Goal: Task Accomplishment & Management: Manage account settings

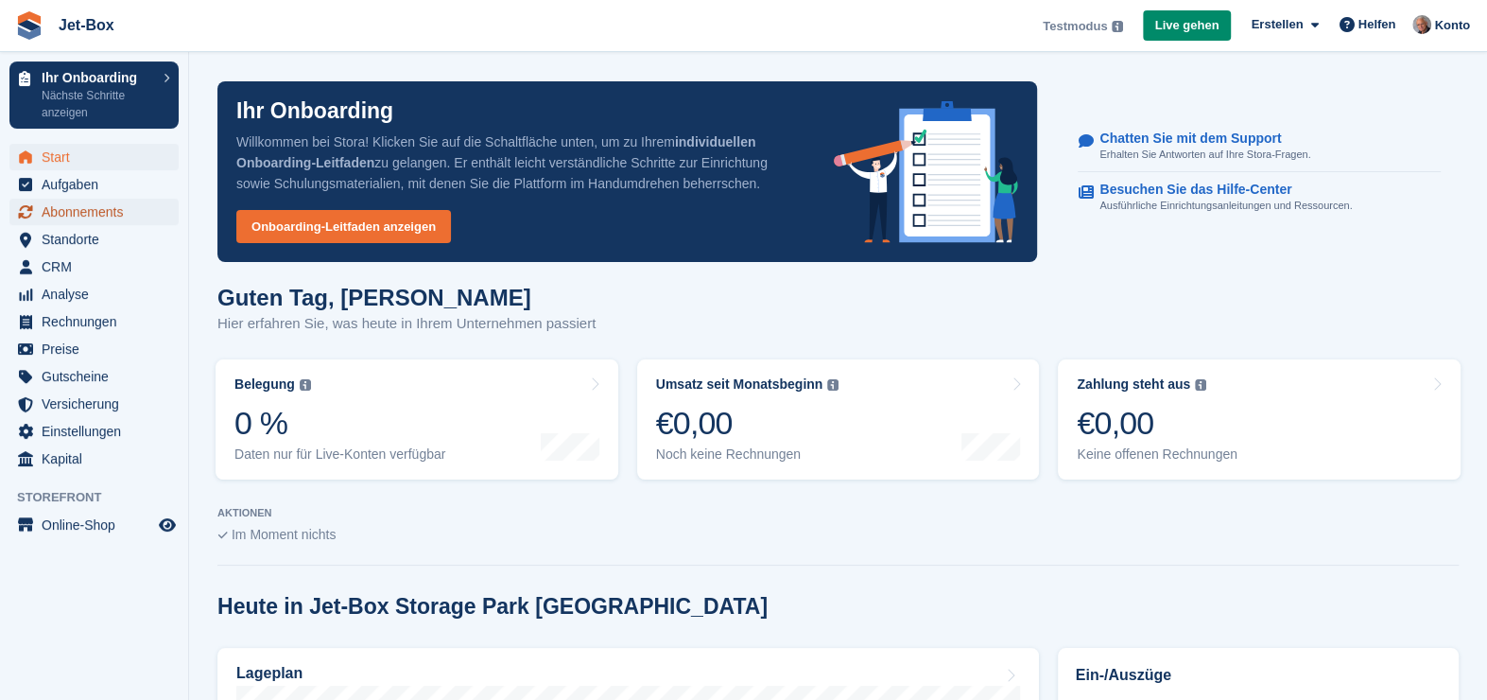
drag, startPoint x: 50, startPoint y: 211, endPoint x: 74, endPoint y: 219, distance: 25.1
click at [50, 211] on span "Abonnements" at bounding box center [98, 212] width 113 height 26
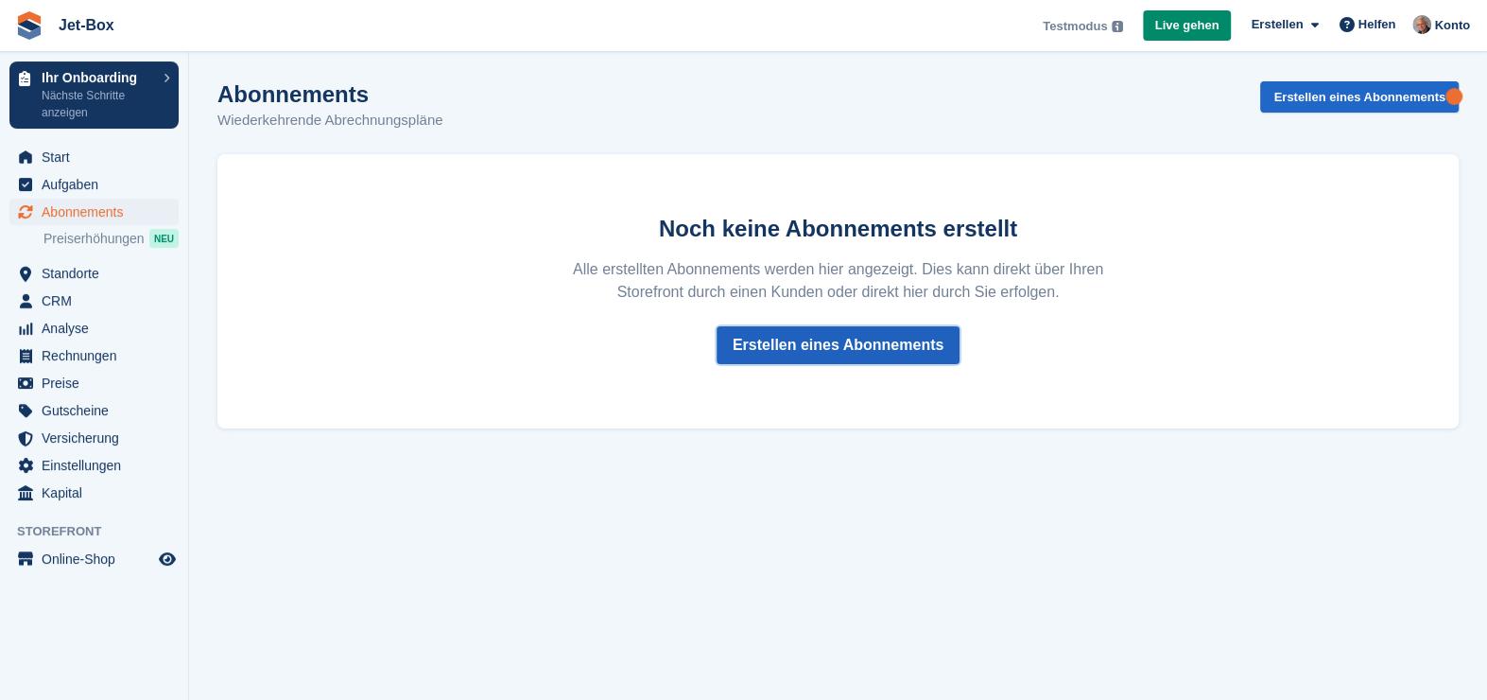
click at [895, 333] on link "Erstellen eines Abonnements" at bounding box center [838, 345] width 243 height 38
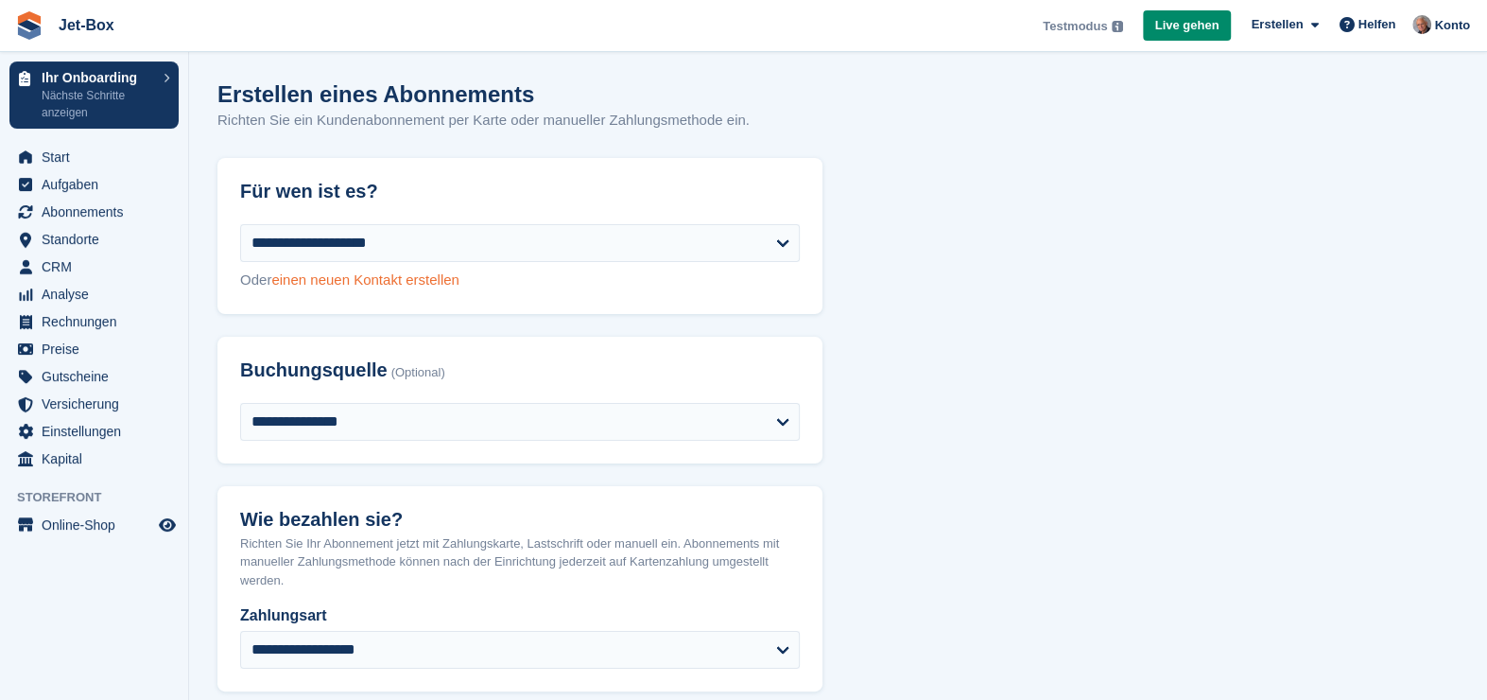
click at [359, 282] on link "einen neuen Kontakt erstellen" at bounding box center [364, 279] width 187 height 16
select select "**********"
select select "****"
select select "*"
select select "*****"
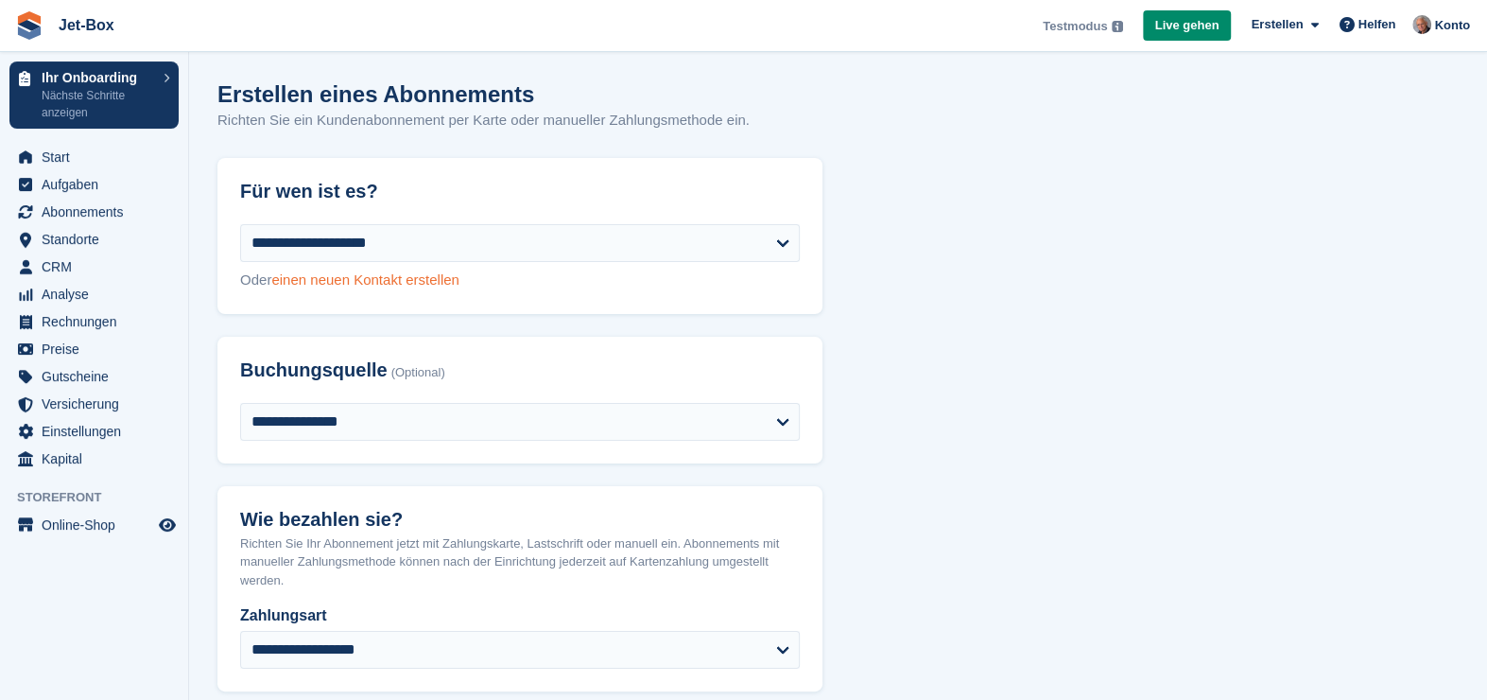
select select "*****"
select select
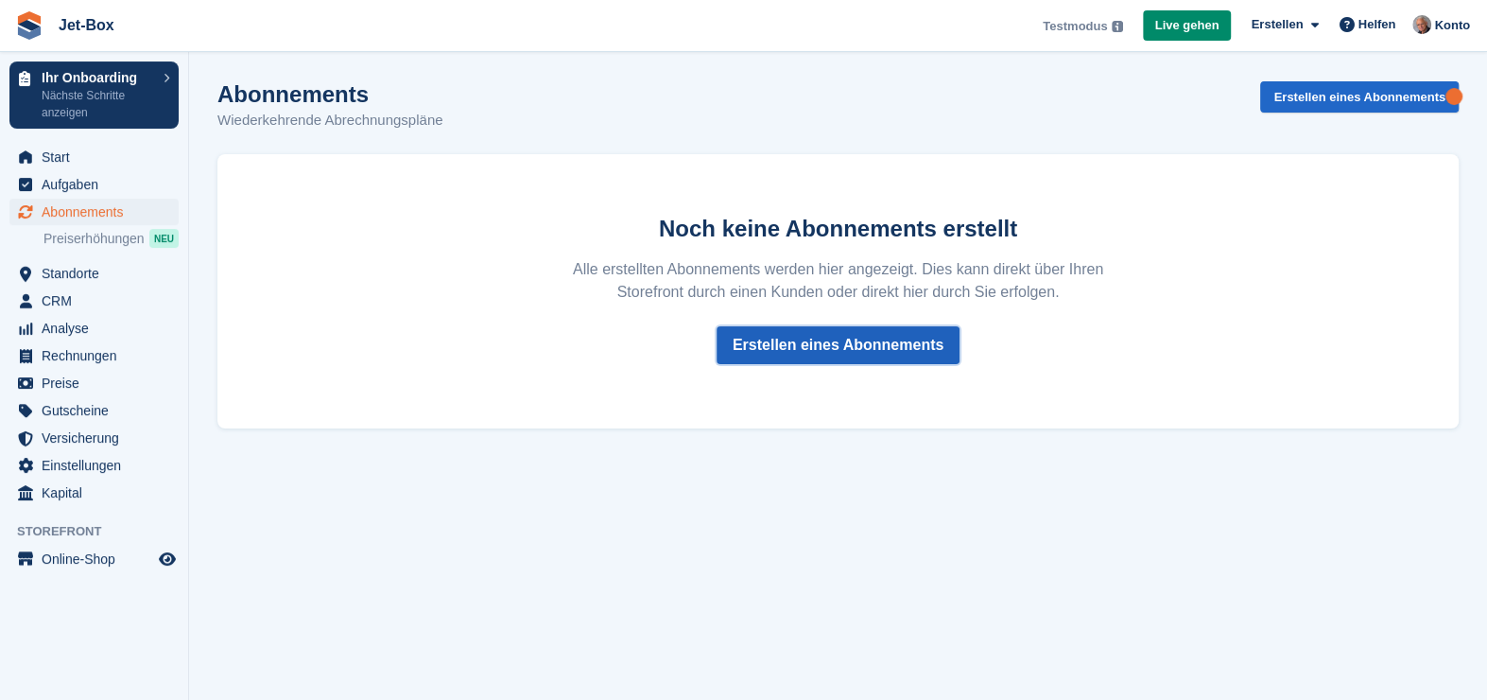
click at [902, 356] on link "Erstellen eines Abonnements" at bounding box center [838, 345] width 243 height 38
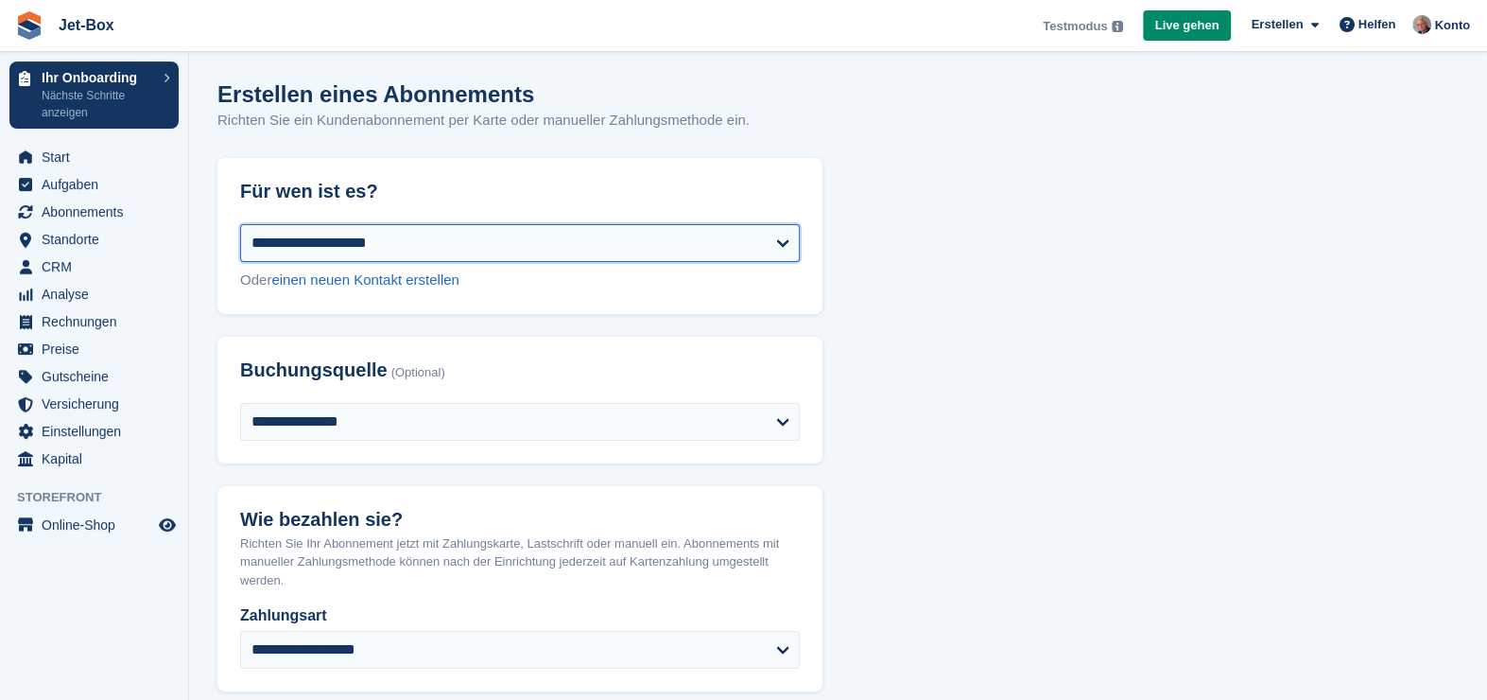
click at [590, 247] on select "**********" at bounding box center [520, 243] width 560 height 38
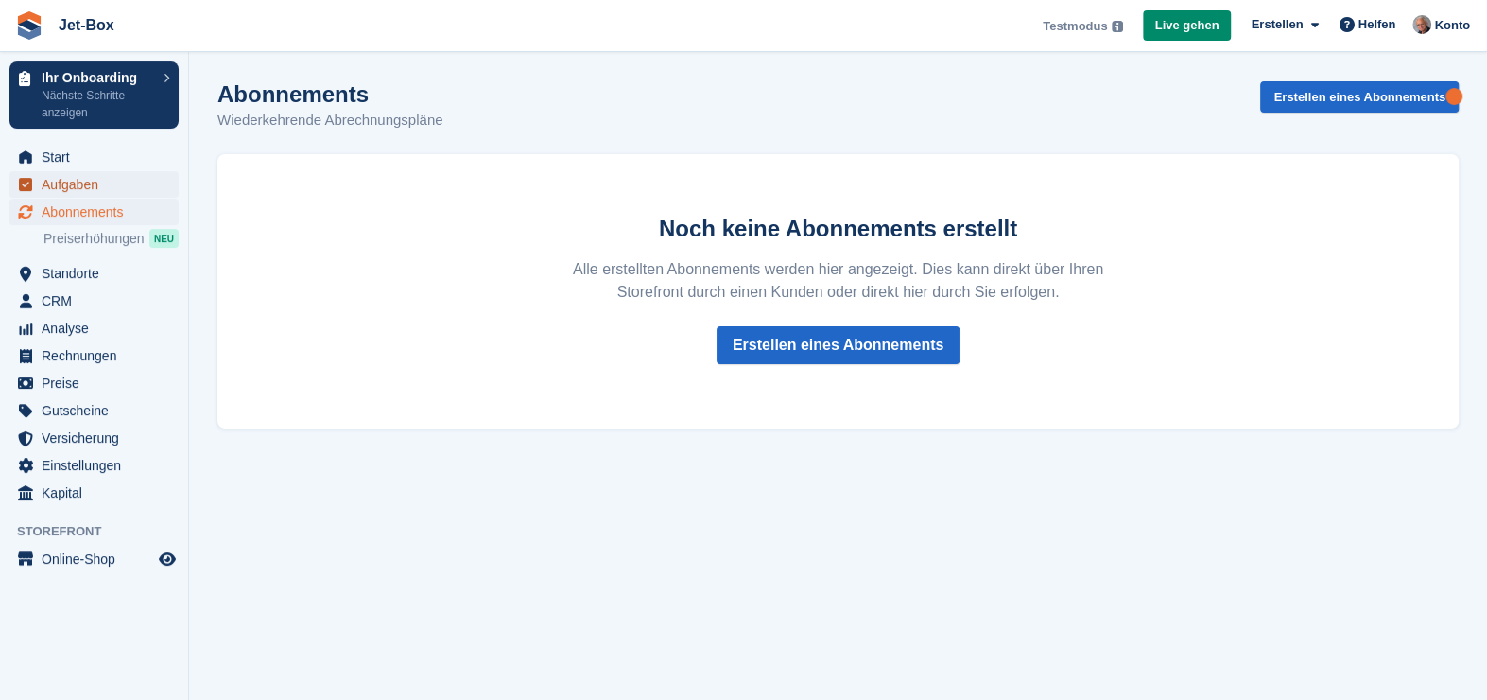
click at [78, 177] on span "Aufgaben" at bounding box center [98, 184] width 113 height 26
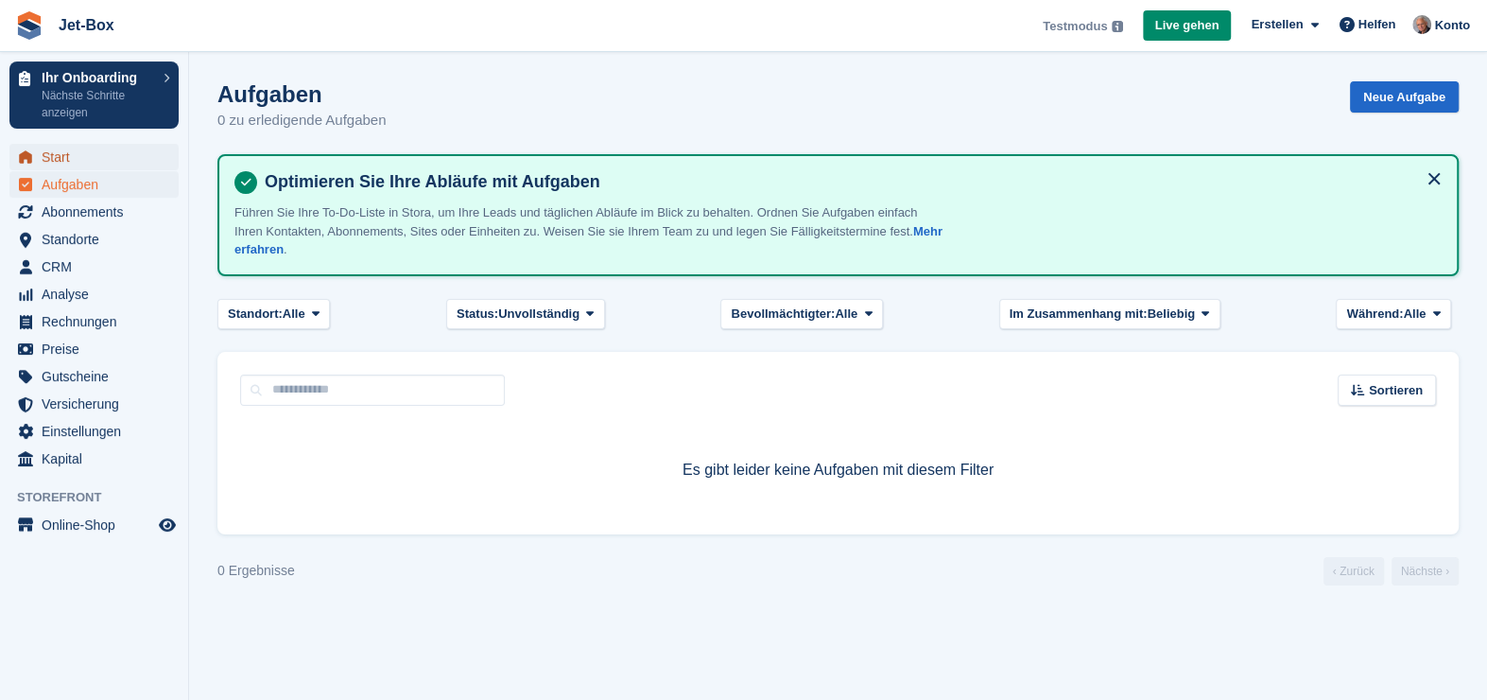
click at [58, 153] on span "Start" at bounding box center [98, 157] width 113 height 26
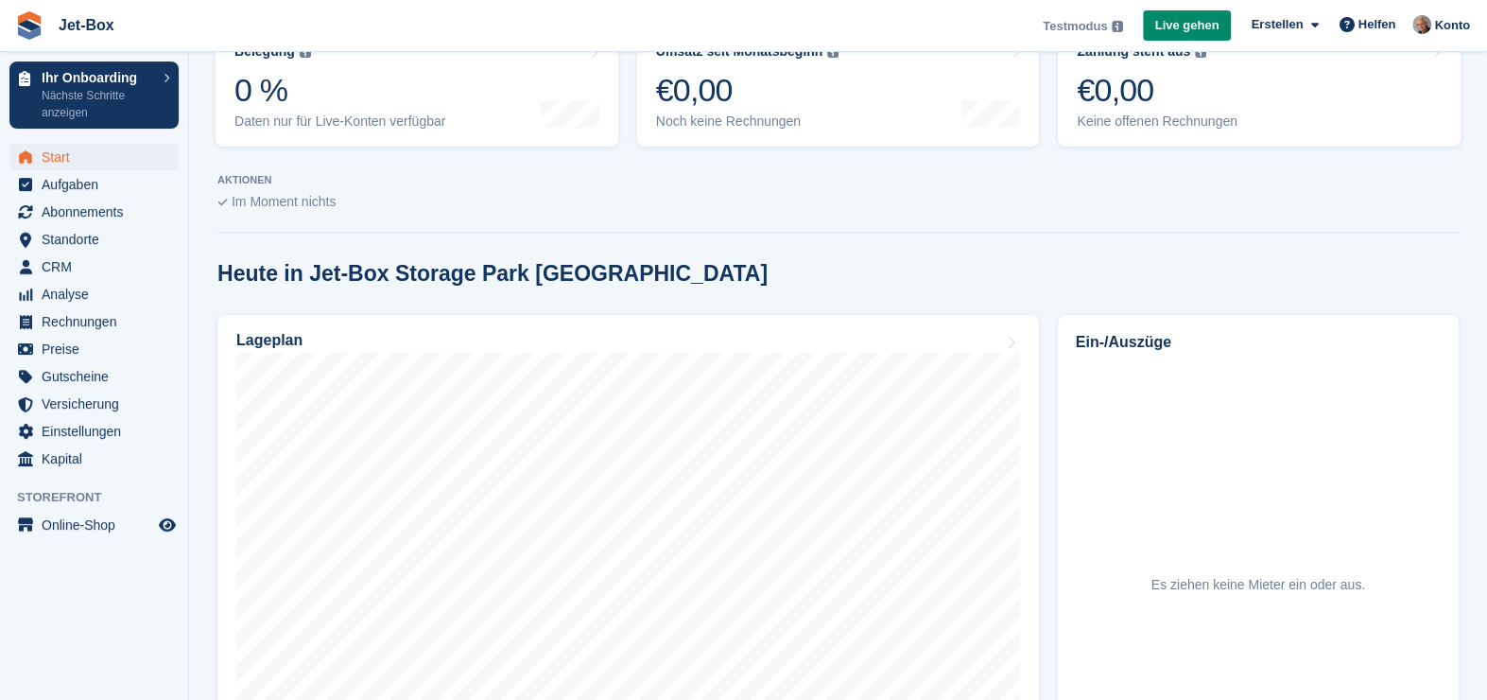
scroll to position [472, 0]
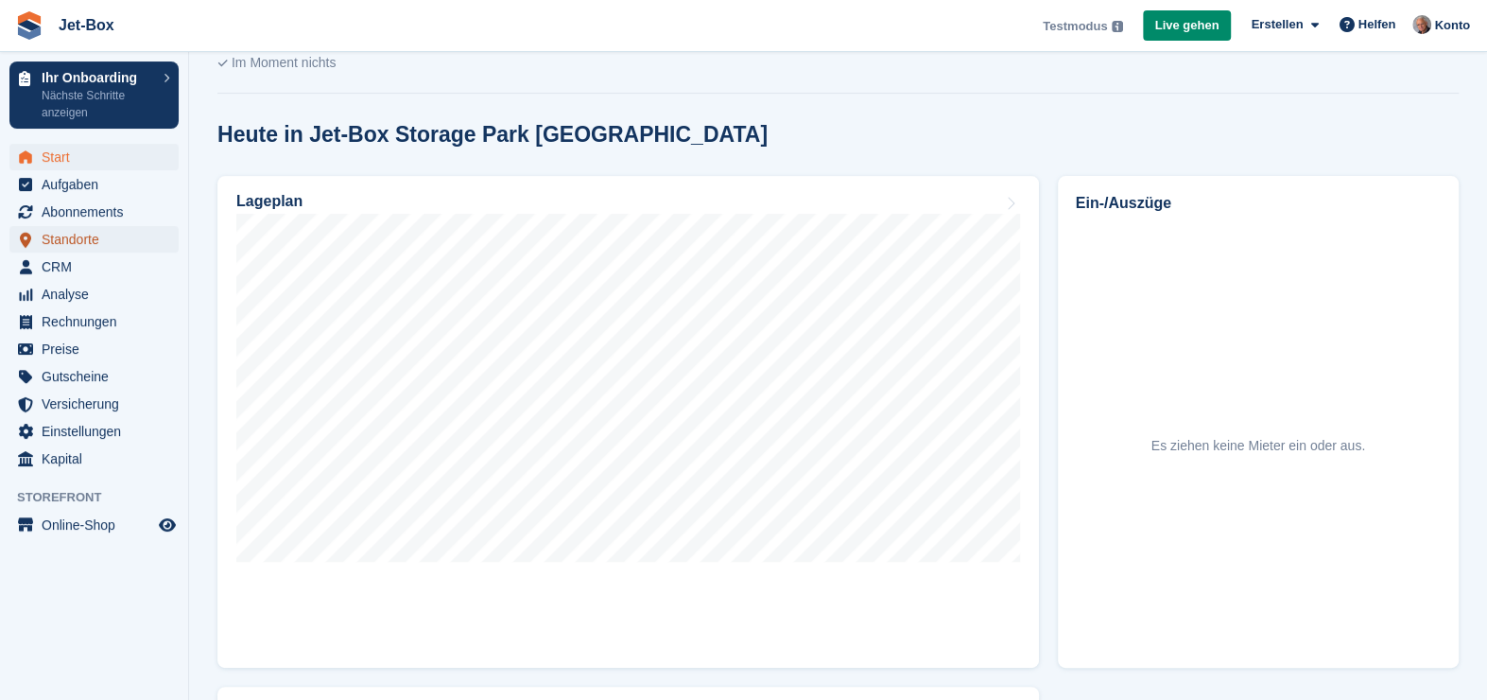
click at [80, 236] on span "Standorte" at bounding box center [98, 239] width 113 height 26
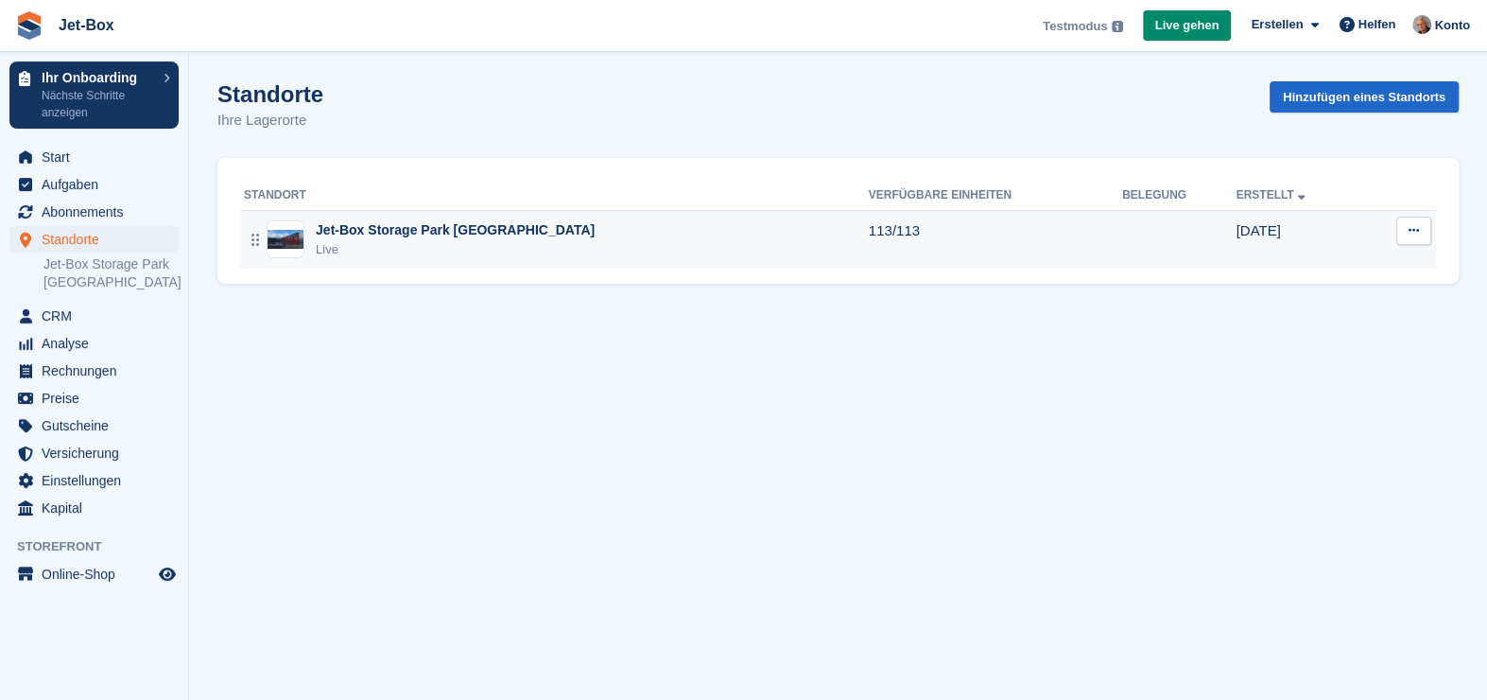
click at [491, 227] on div "Jet-Box Storage Park [GEOGRAPHIC_DATA]" at bounding box center [455, 230] width 279 height 20
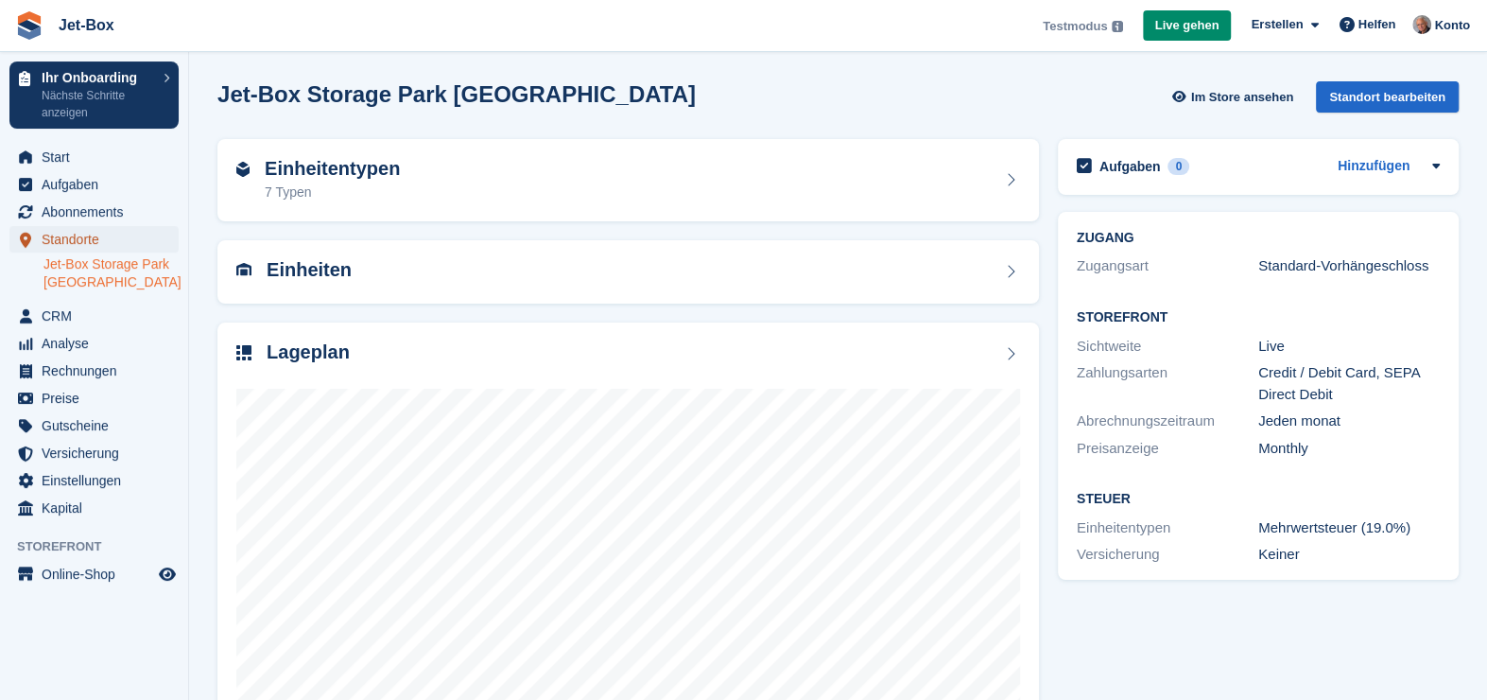
click at [42, 230] on span "Standorte" at bounding box center [98, 239] width 113 height 26
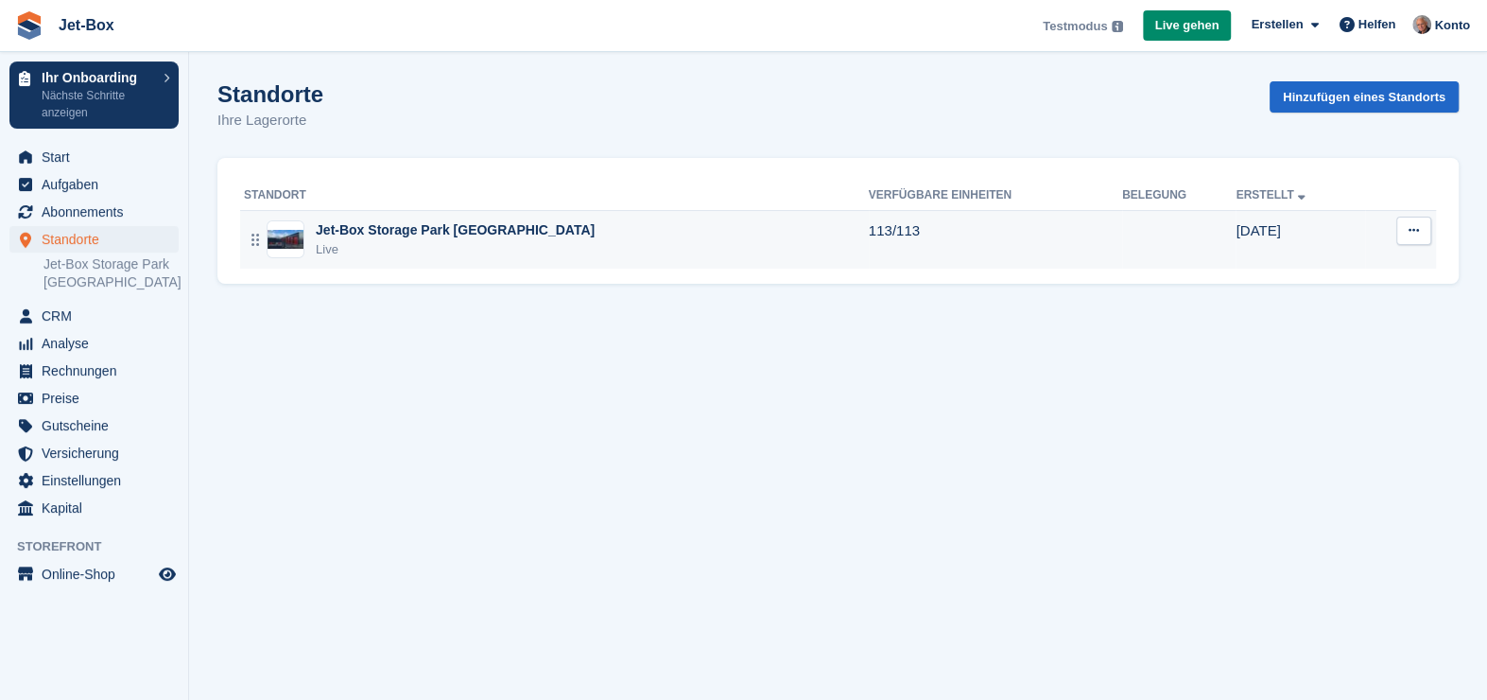
click at [481, 233] on div "Jet-Box Storage Park [GEOGRAPHIC_DATA]" at bounding box center [455, 230] width 279 height 20
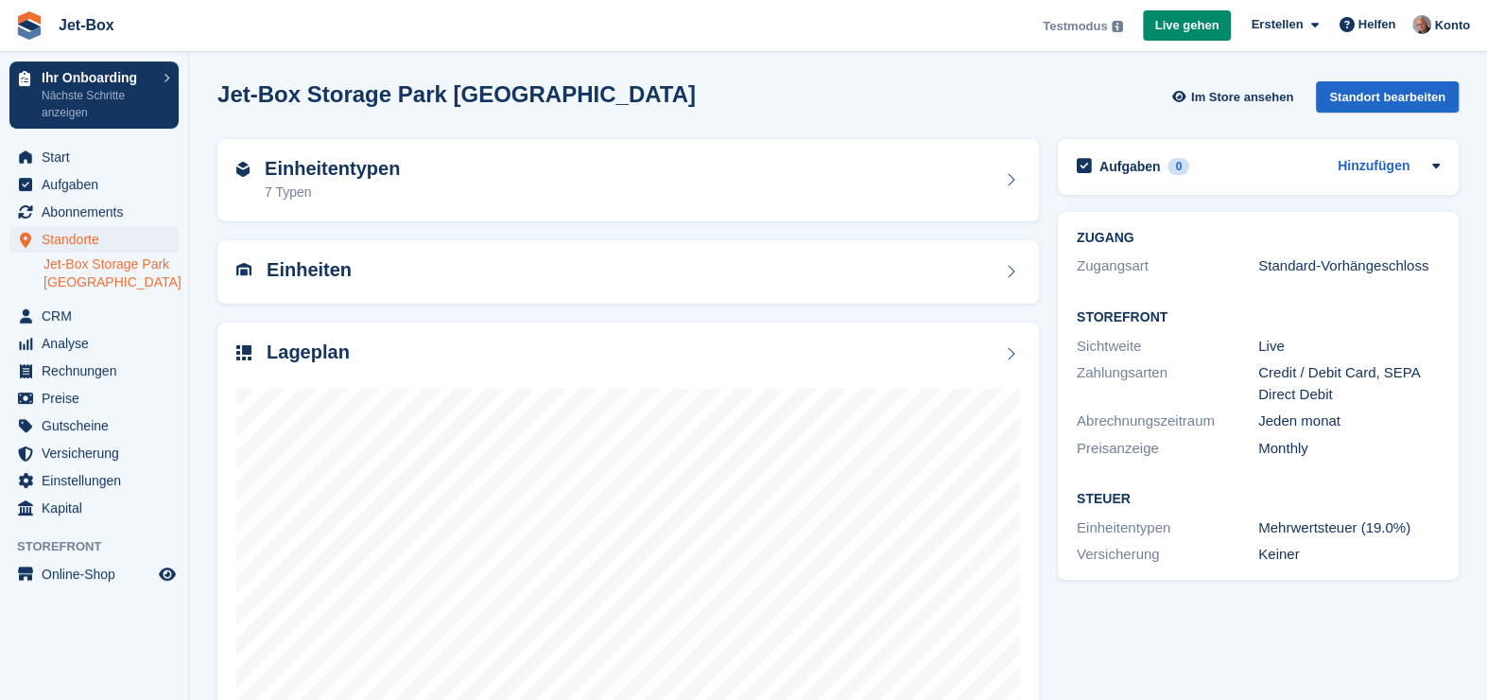
click at [74, 264] on link "Jet-Box Storage Park [GEOGRAPHIC_DATA]" at bounding box center [110, 273] width 135 height 36
click at [85, 237] on span "Standorte" at bounding box center [98, 239] width 113 height 26
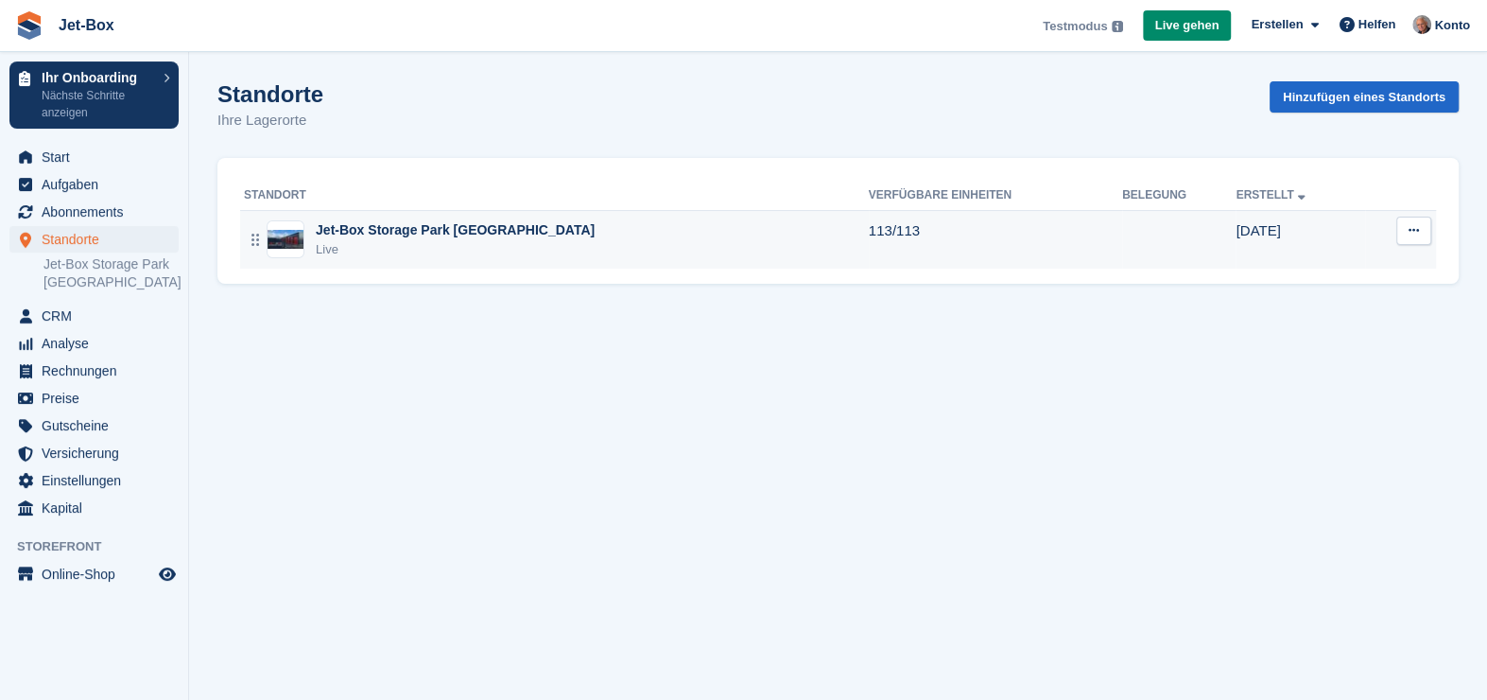
click at [405, 227] on div "Jet-Box Storage Park [GEOGRAPHIC_DATA]" at bounding box center [455, 230] width 279 height 20
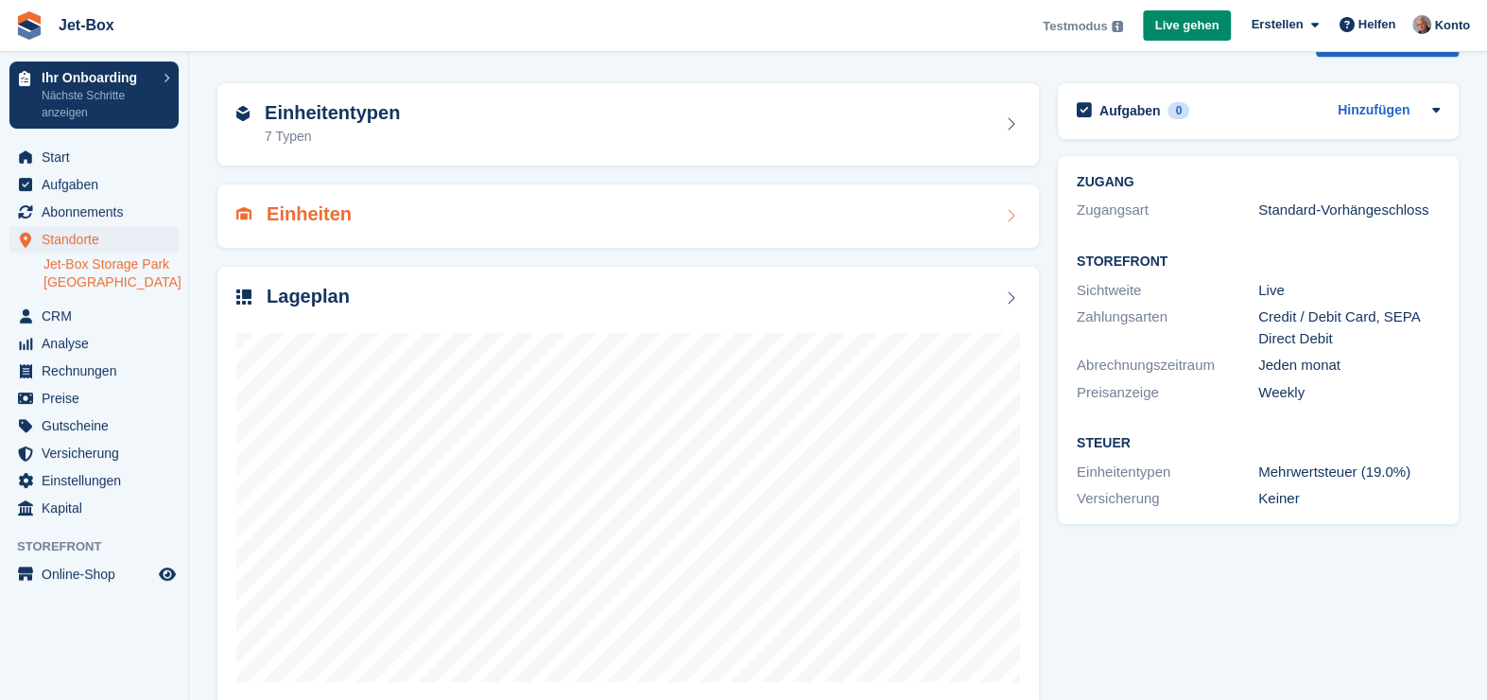
scroll to position [86, 0]
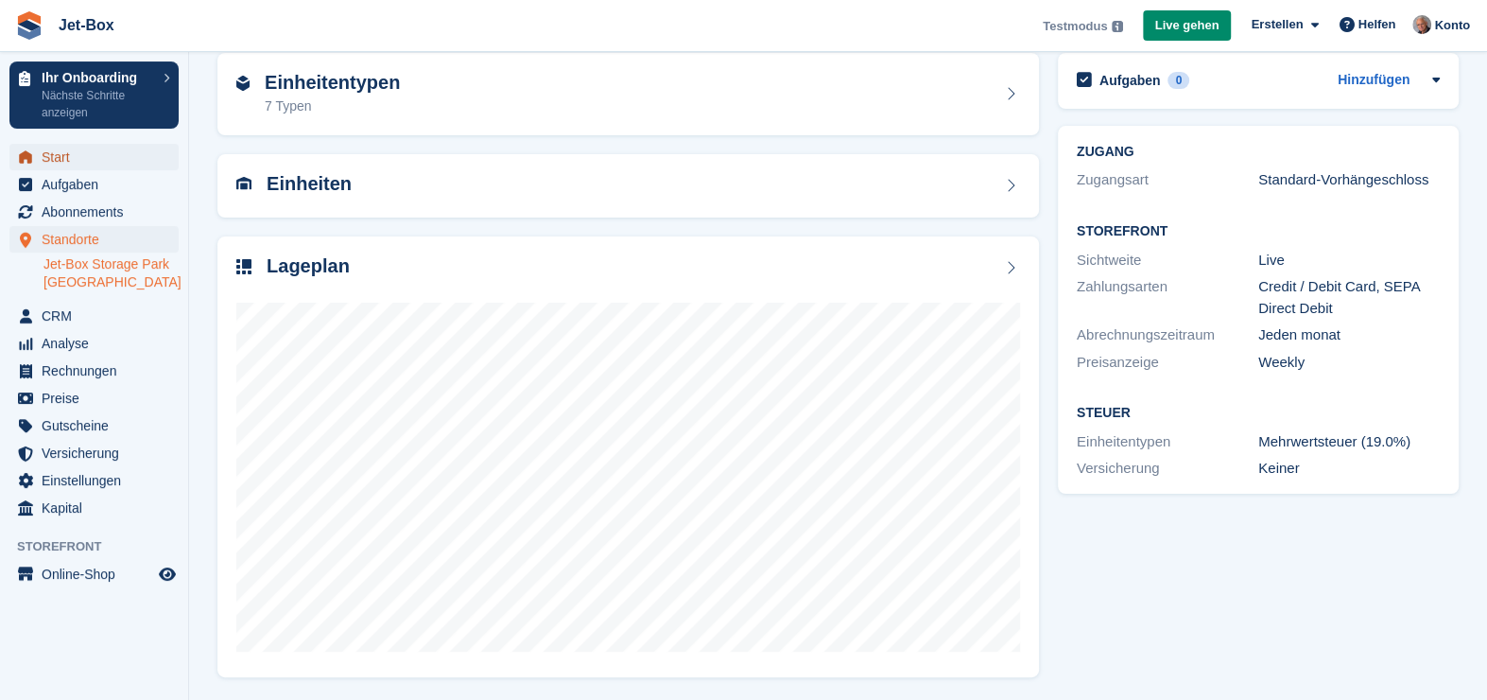
click at [46, 153] on span "Start" at bounding box center [98, 157] width 113 height 26
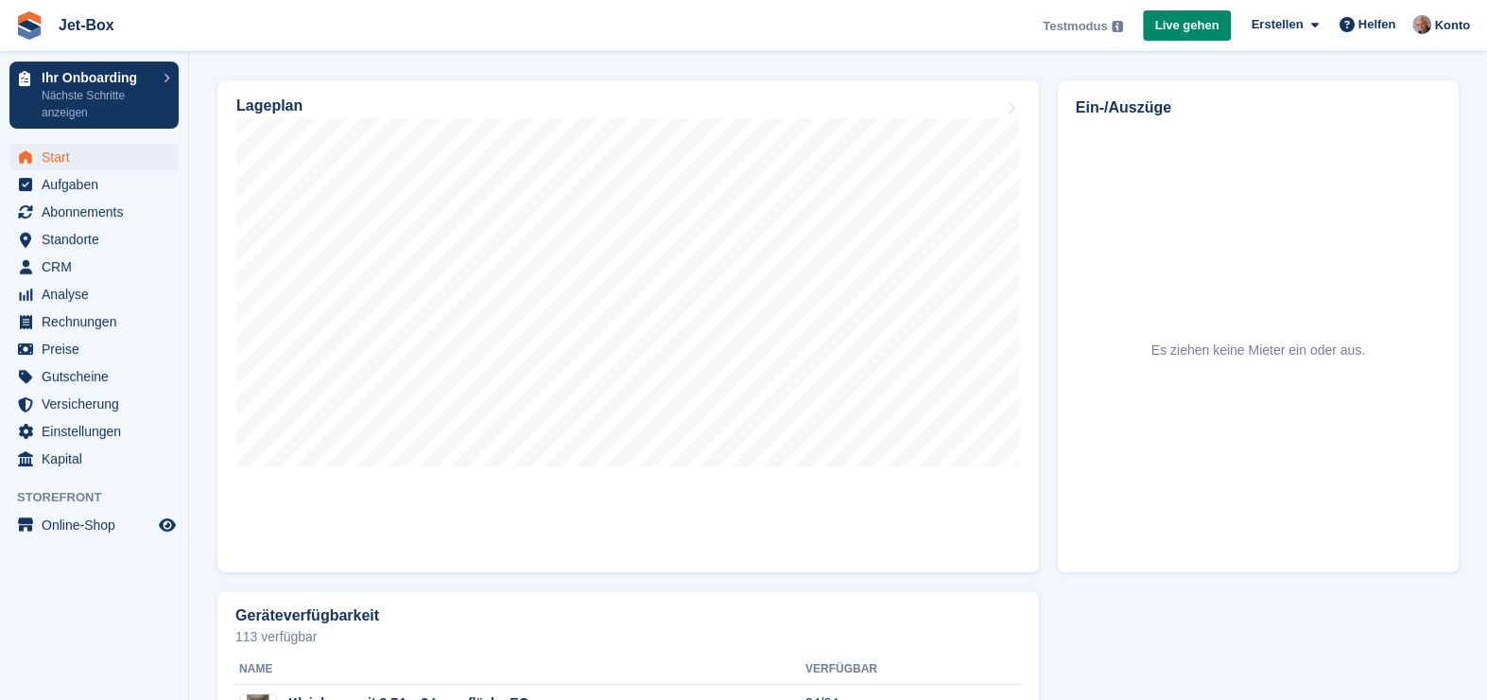
scroll to position [1013, 0]
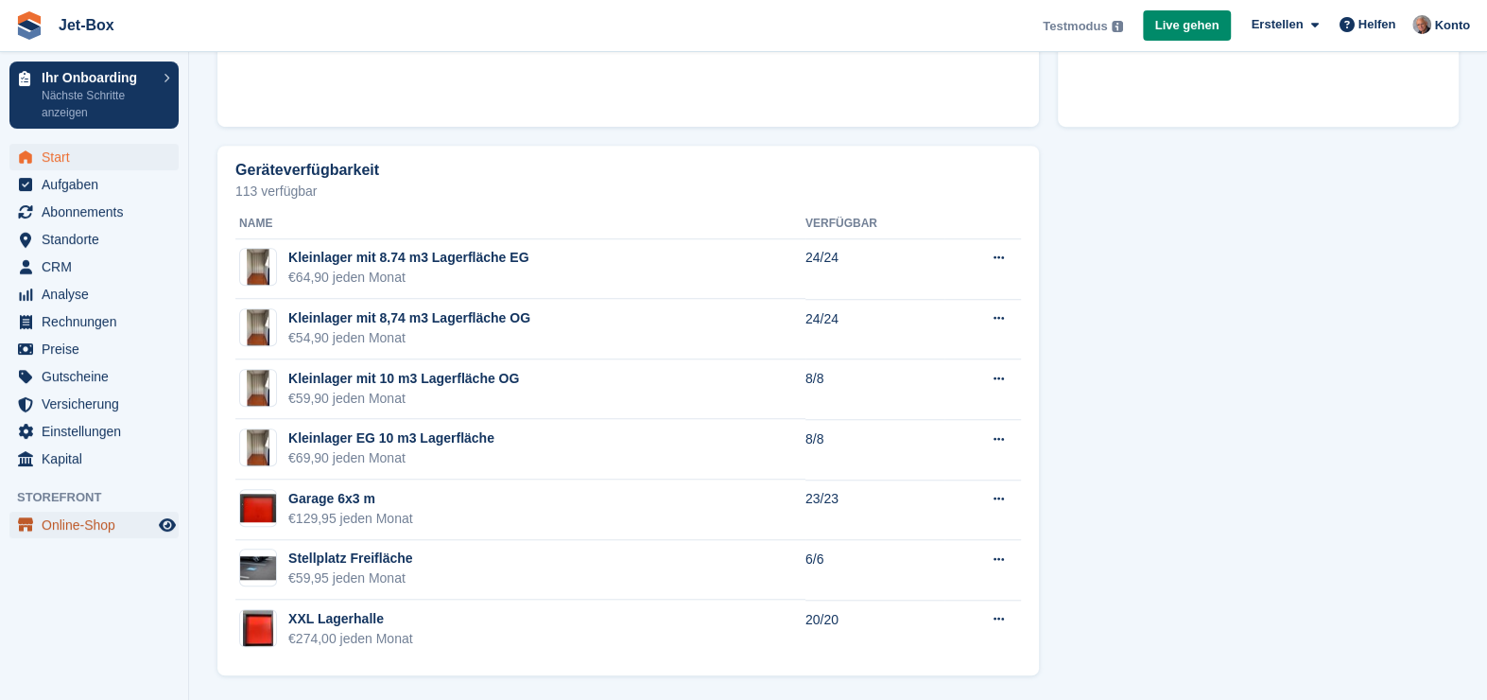
click at [127, 522] on span "Online-Shop" at bounding box center [98, 525] width 113 height 26
